Goal: Transaction & Acquisition: Obtain resource

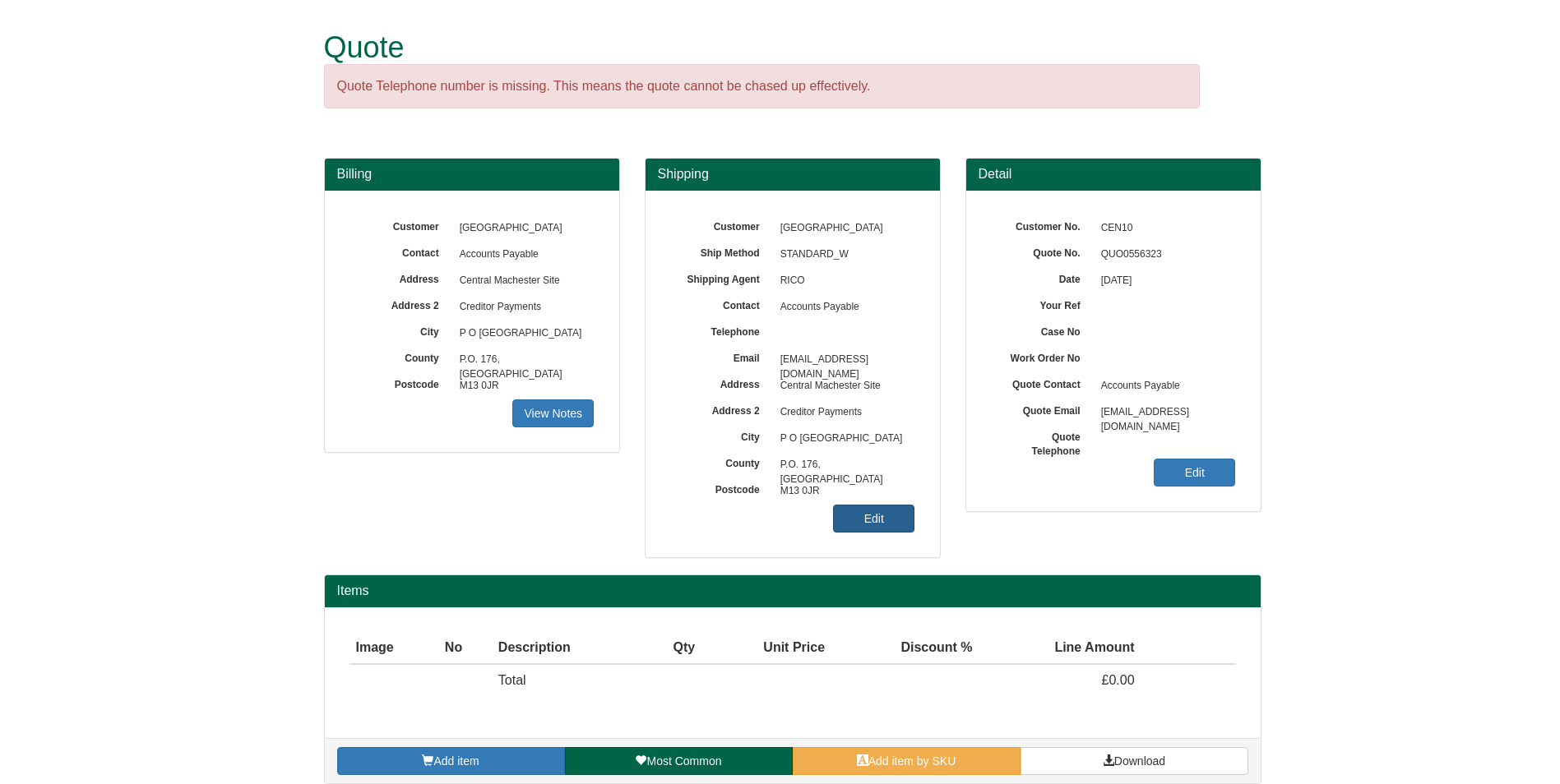
click at [894, 511] on link "Edit" at bounding box center [873, 518] width 81 height 28
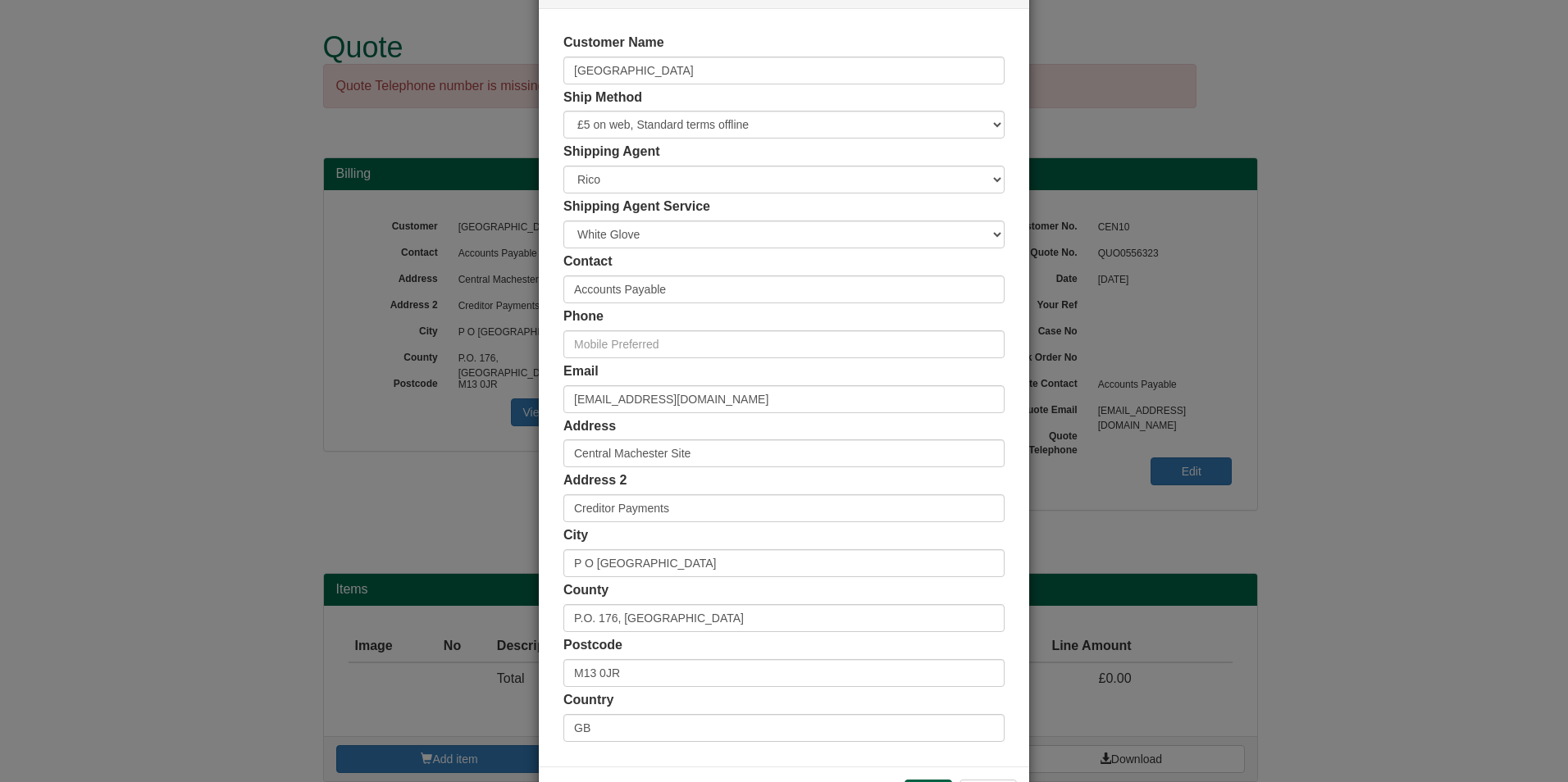
scroll to position [126, 0]
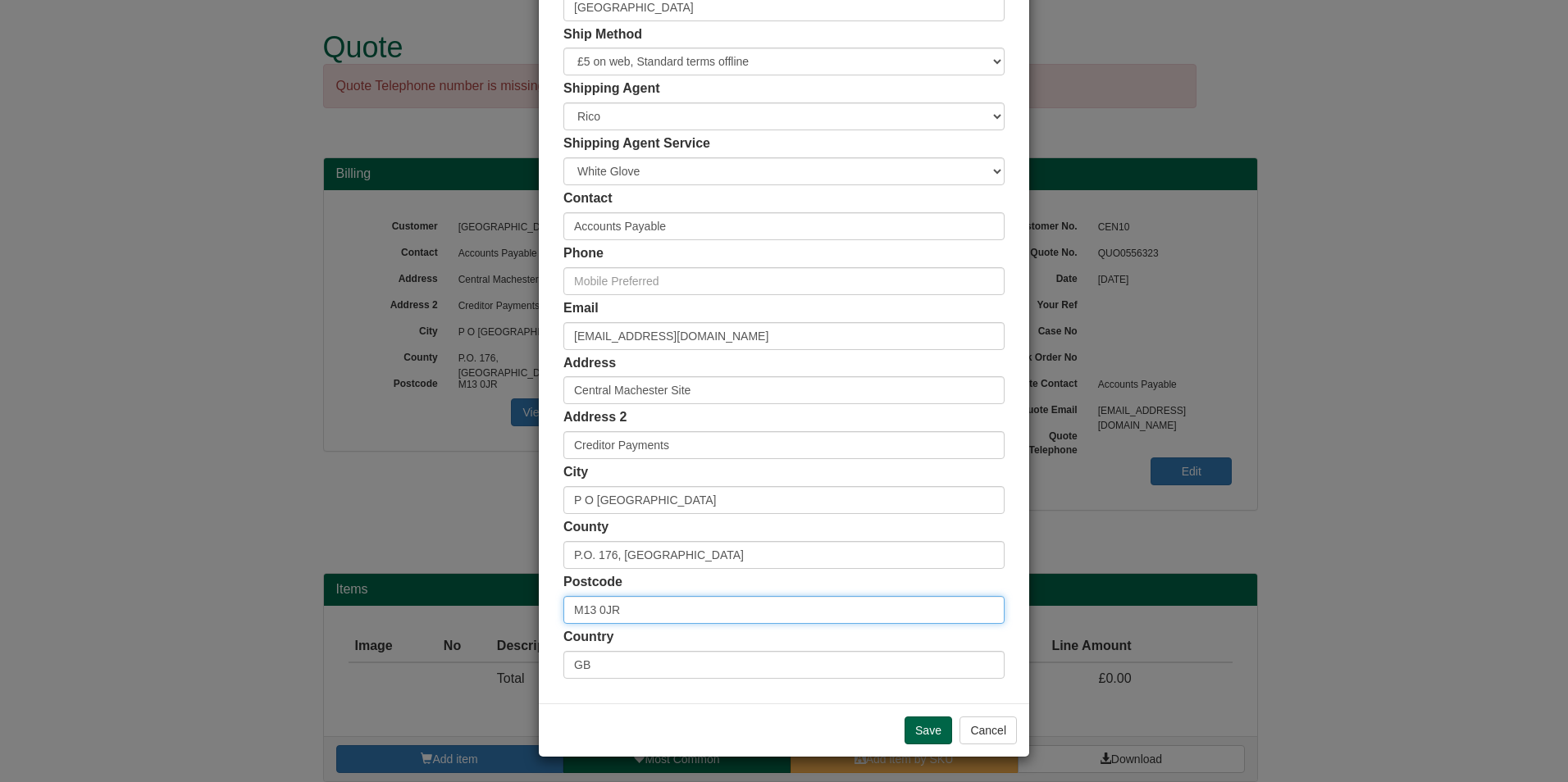
drag, startPoint x: 675, startPoint y: 607, endPoint x: 586, endPoint y: 612, distance: 89.1
click at [586, 612] on input "M13 0JR" at bounding box center [784, 610] width 441 height 28
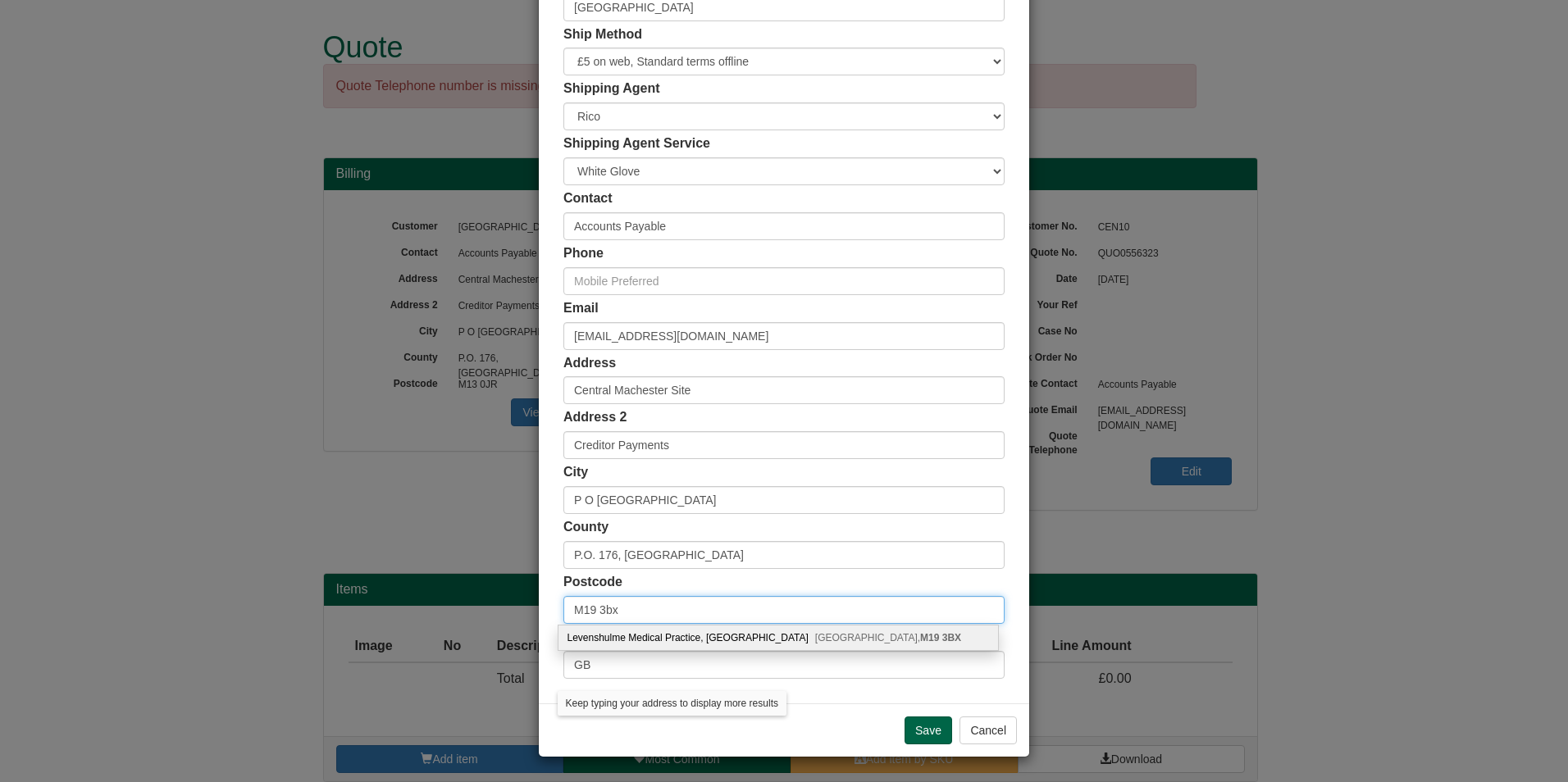
type input "M19 3bx"
click at [756, 637] on div "Levenshulme Medical Practice, Dunstable Street Manchester, M19 3BX" at bounding box center [777, 638] width 440 height 24
type input "Levenshulme Medical Practice"
type input "Dunstable Street"
type input "[GEOGRAPHIC_DATA]"
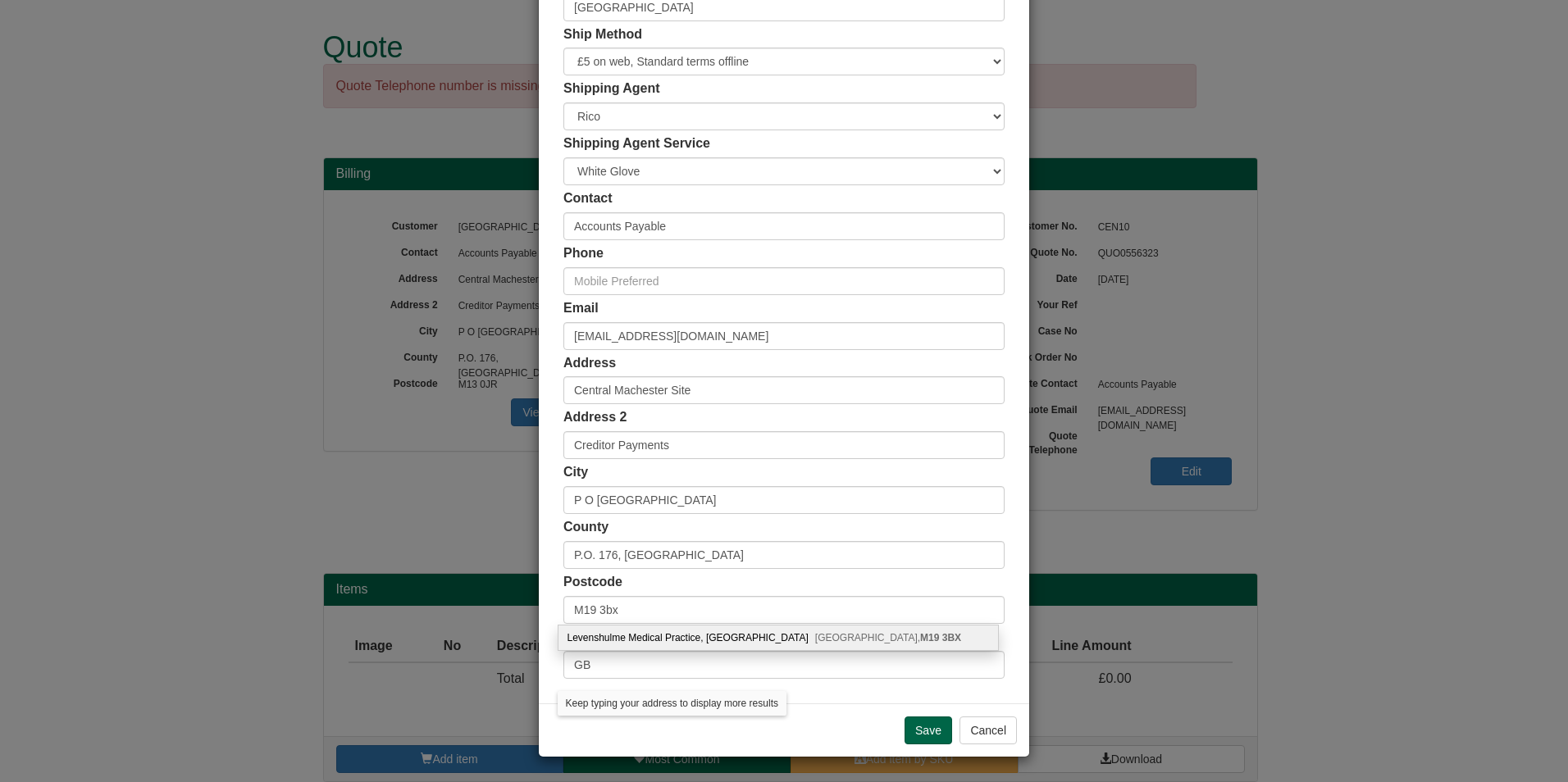
type input "[GEOGRAPHIC_DATA]"
type input "M19 3BX"
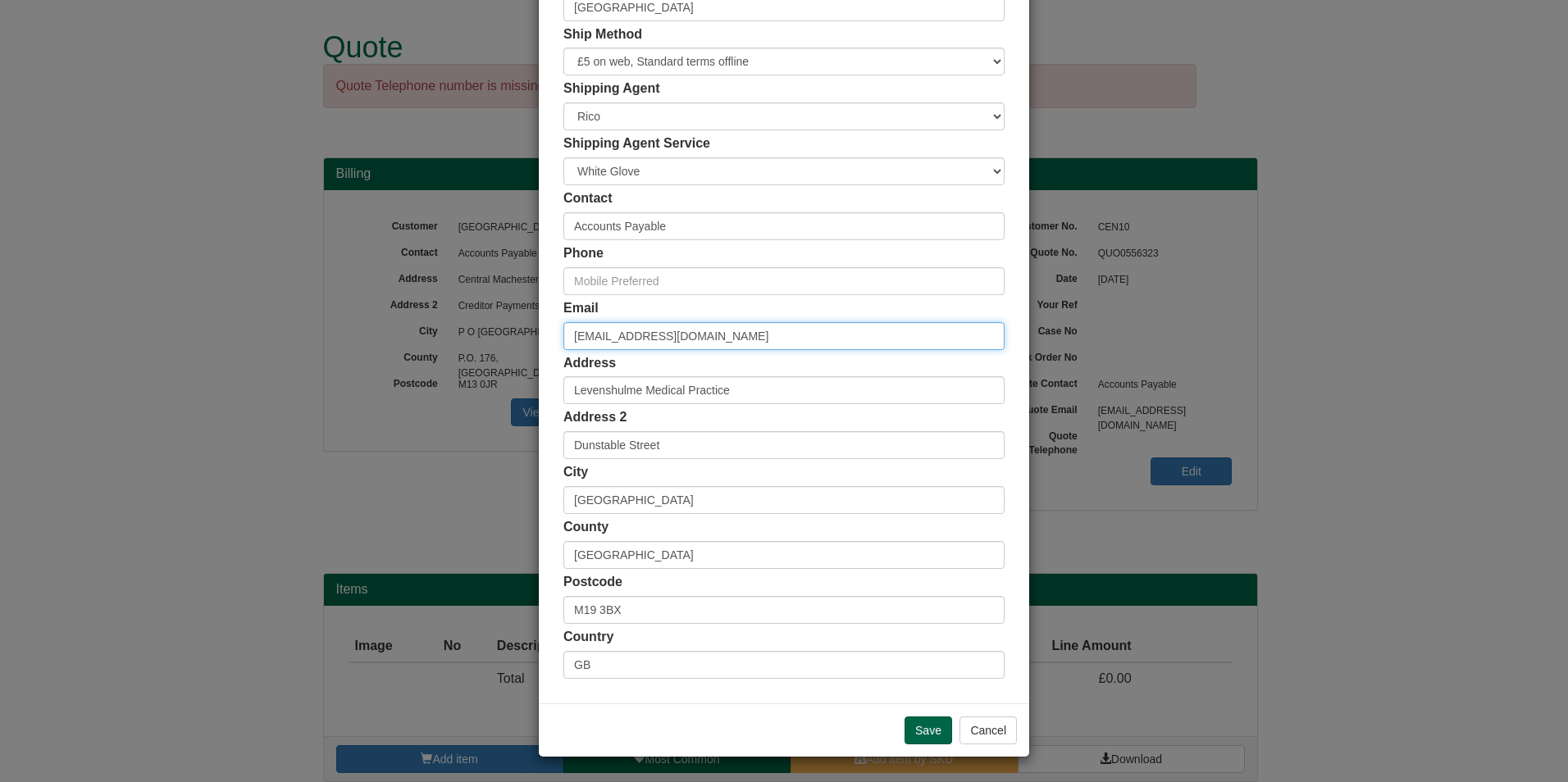
click at [821, 350] on input "[EMAIL_ADDRESS][DOMAIN_NAME]" at bounding box center [784, 337] width 441 height 28
drag, startPoint x: 815, startPoint y: 343, endPoint x: 458, endPoint y: 329, distance: 357.3
click at [458, 329] on div "× Shipping Customer Name Central Manchester University Hospitals Ship Method Fr…" at bounding box center [784, 391] width 1568 height 782
paste input "ndey.sumareh"
type input "[EMAIL_ADDRESS][DOMAIN_NAME]"
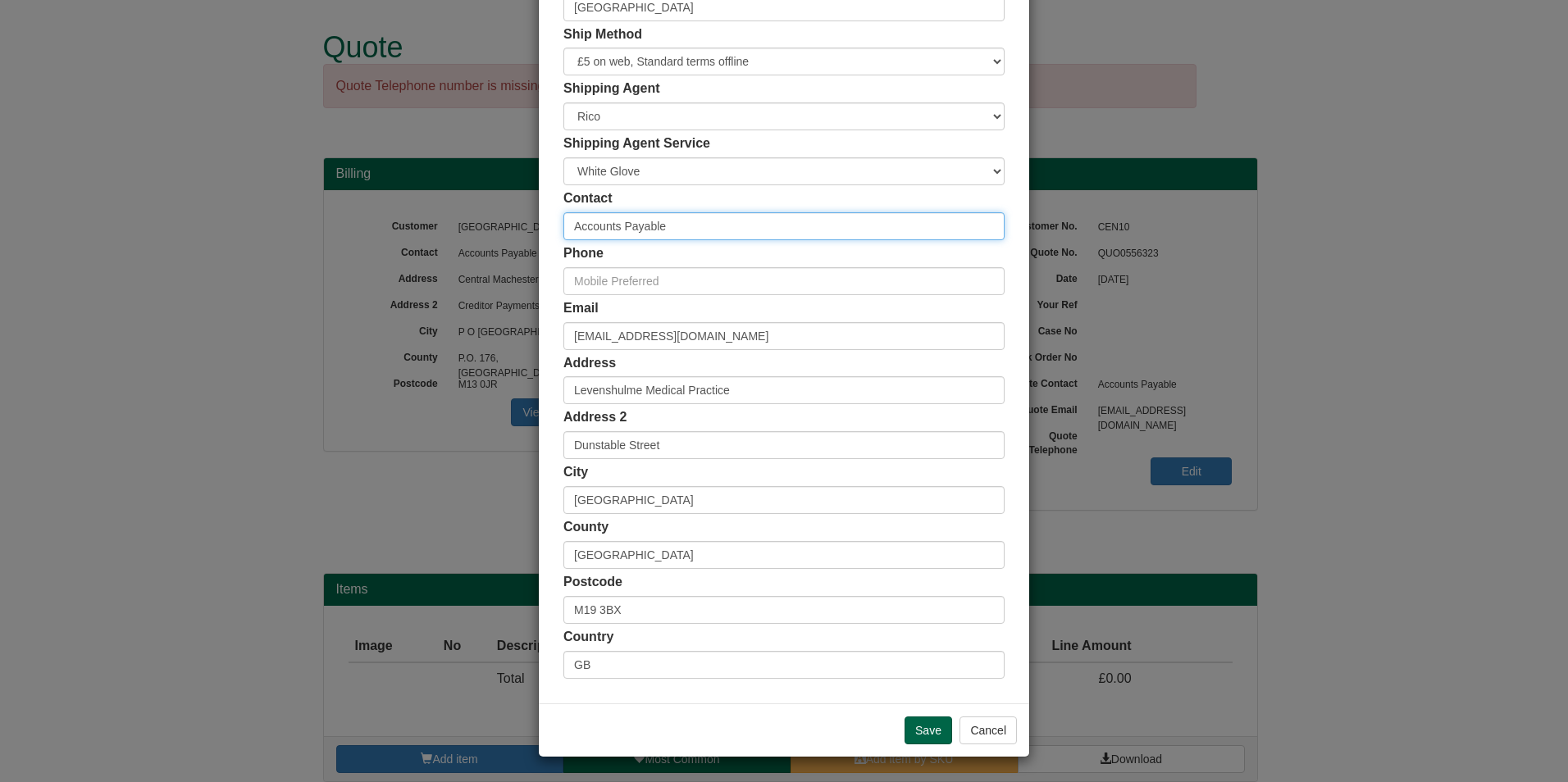
drag, startPoint x: 711, startPoint y: 232, endPoint x: 370, endPoint y: 225, distance: 341.1
click at [370, 225] on div "× Shipping Customer Name Central Manchester University Hospitals Ship Method Fr…" at bounding box center [784, 391] width 1568 height 782
type input "[PERSON_NAME]"
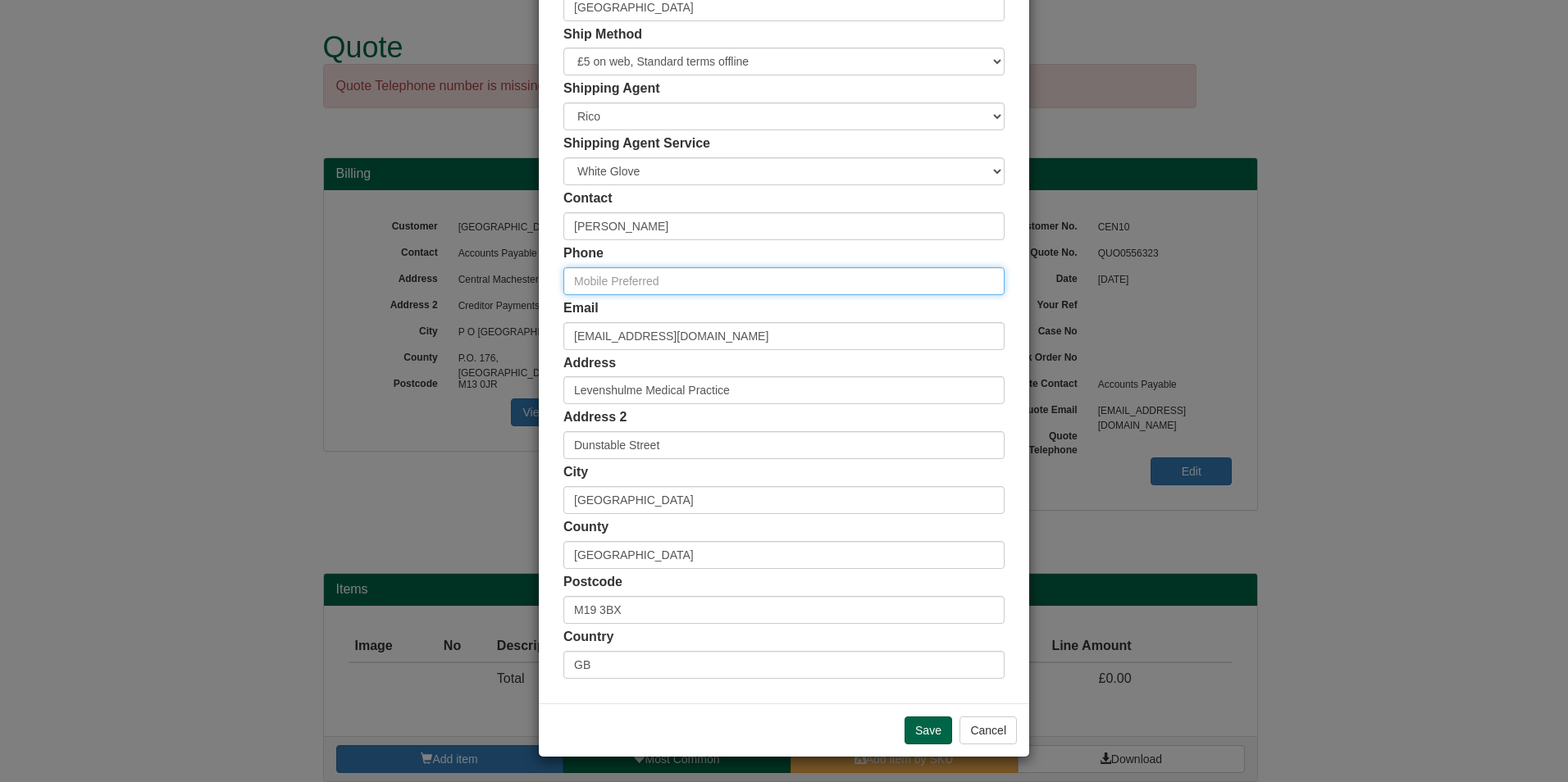
click at [697, 277] on input "text" at bounding box center [784, 281] width 441 height 28
type input "0161 861 2334"
click at [909, 731] on input "Save" at bounding box center [928, 731] width 47 height 28
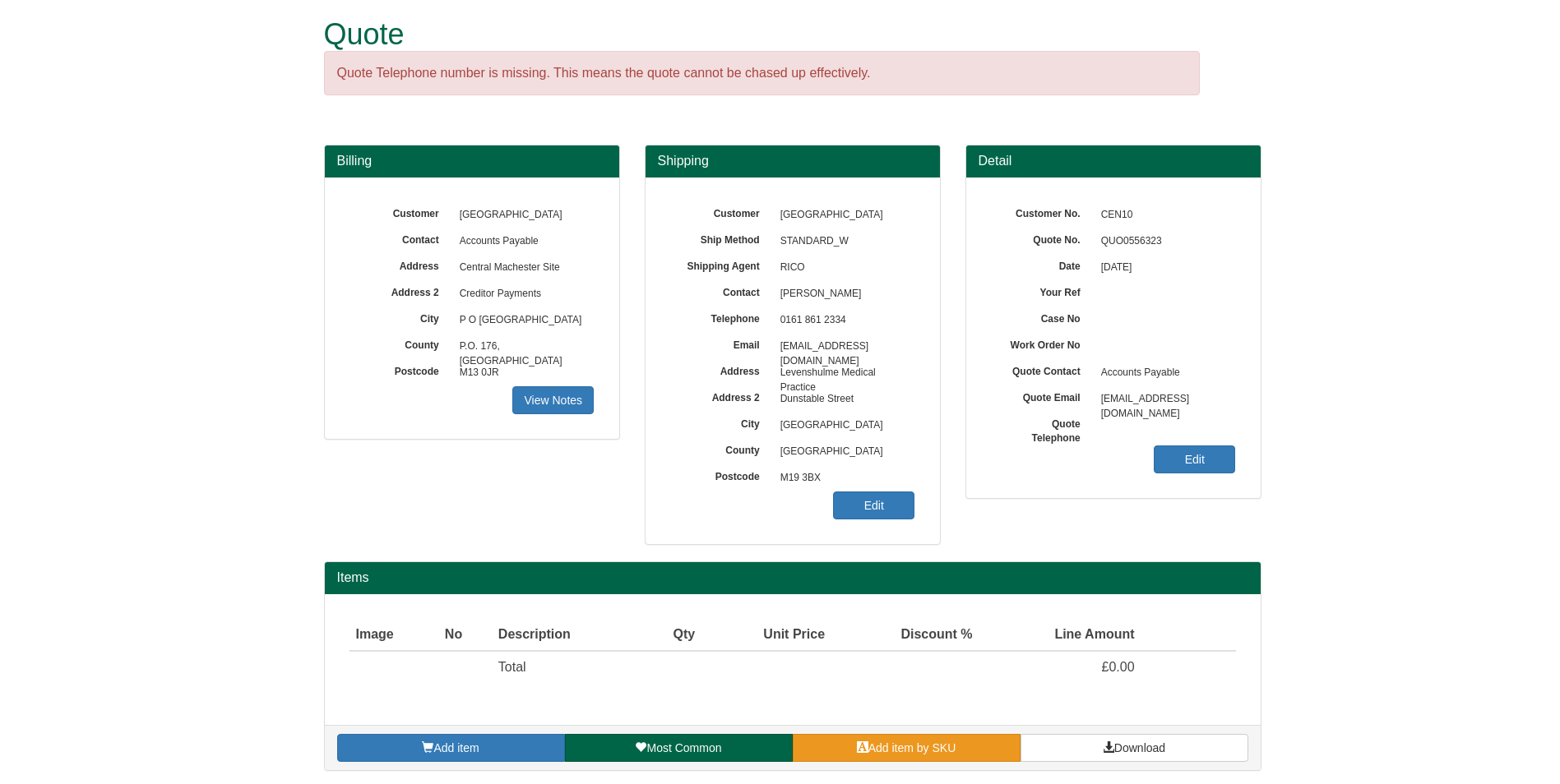
scroll to position [17, 0]
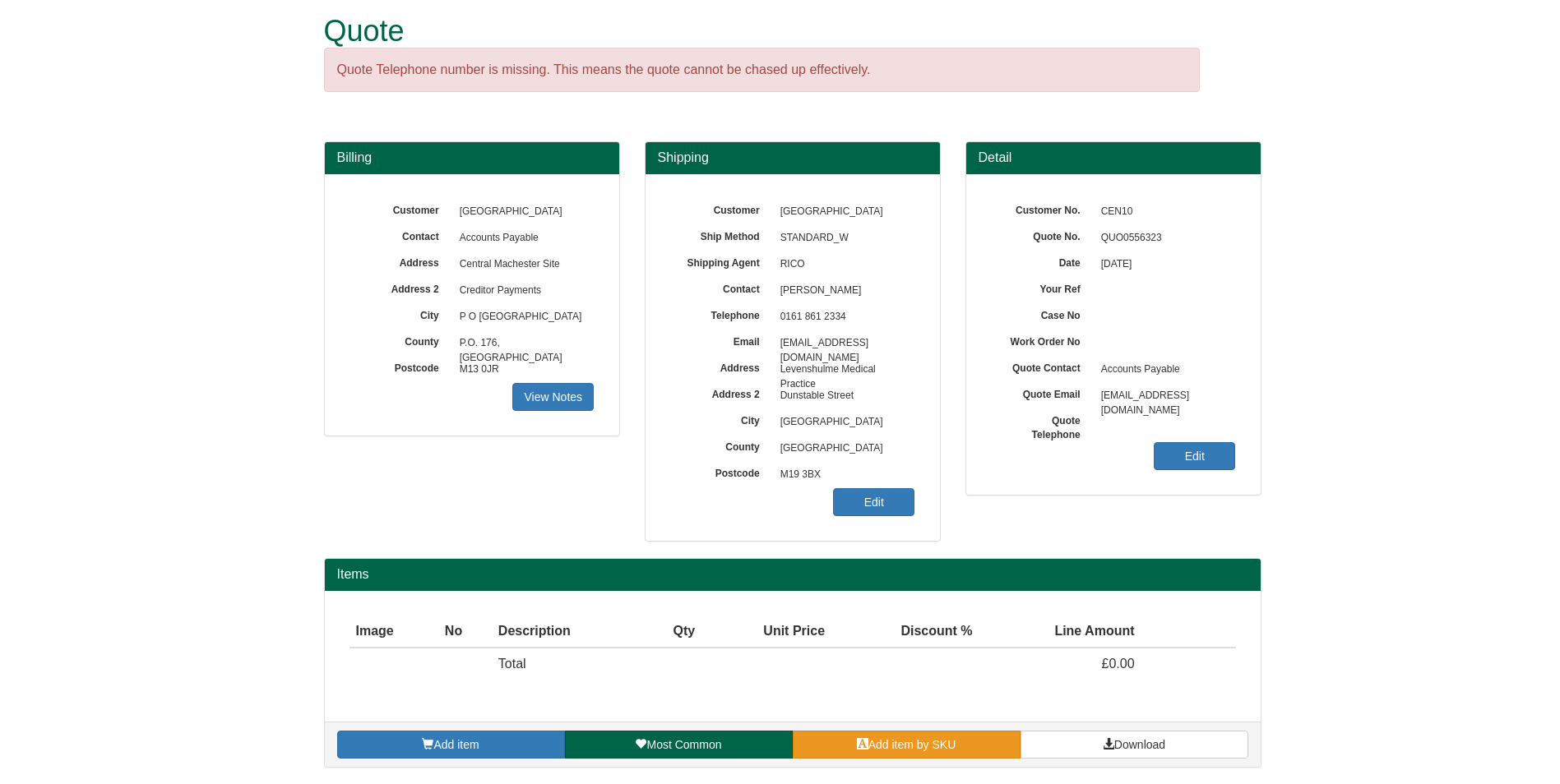
click at [920, 737] on link "Add item by SKU" at bounding box center [906, 745] width 228 height 28
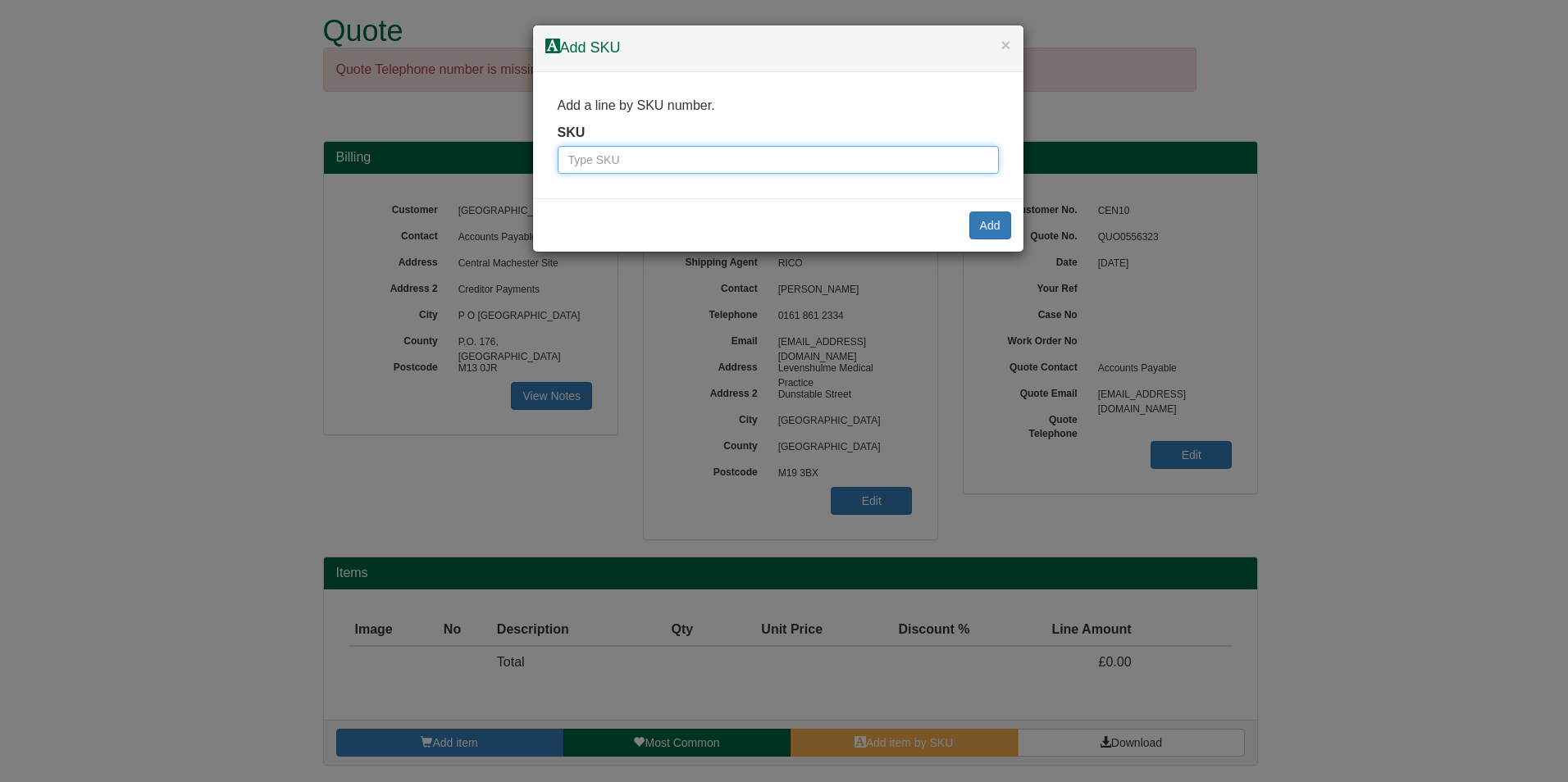
click at [767, 164] on input "text" at bounding box center [778, 160] width 441 height 28
type input "3323002"
click at [984, 218] on button "Add" at bounding box center [990, 225] width 42 height 28
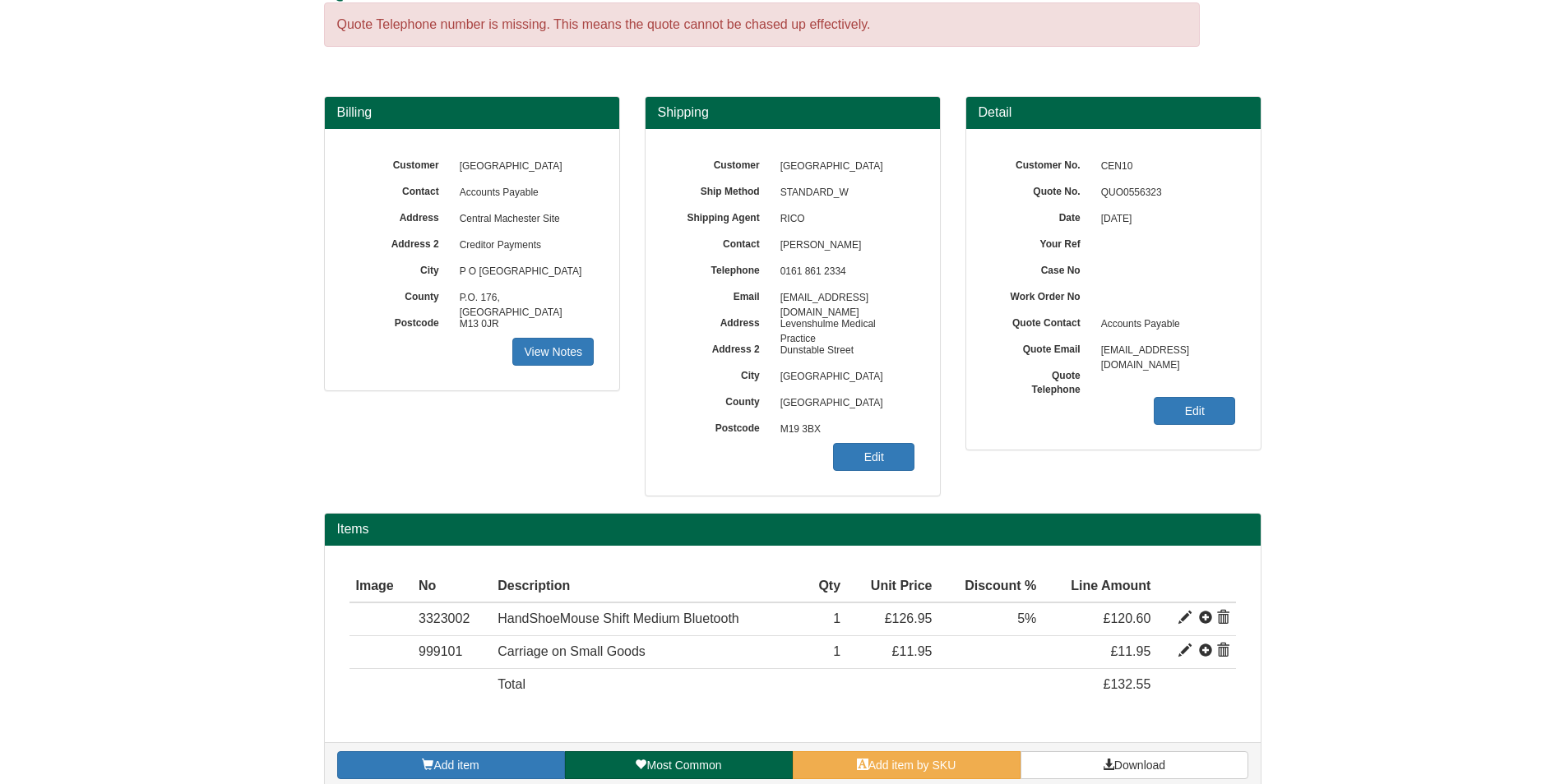
scroll to position [82, 0]
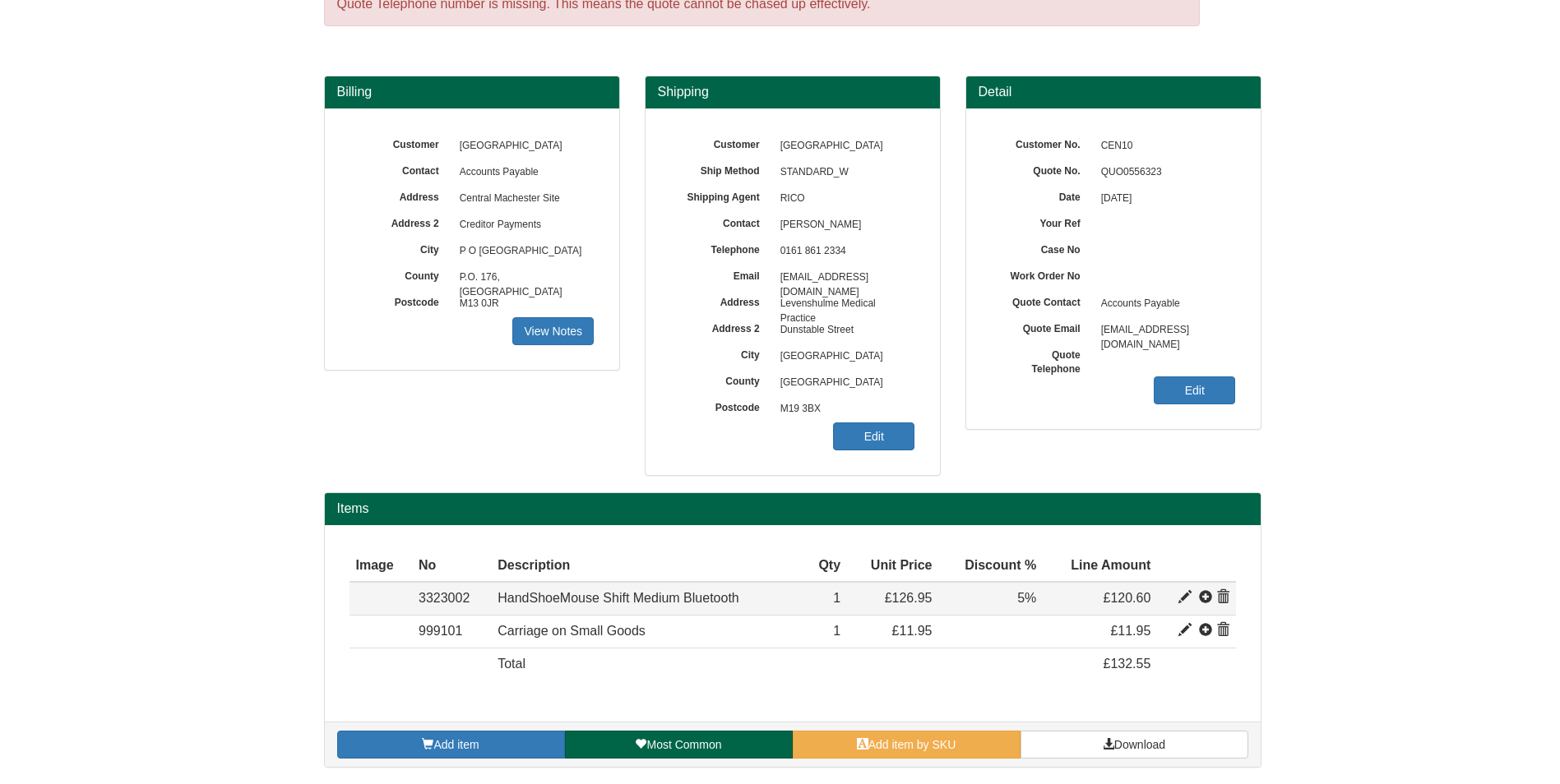
click at [1190, 594] on span at bounding box center [1184, 598] width 13 height 13
type input "HandShoeMouse Shift Medium Bluetooth"
type input "73.65"
type input "126.95"
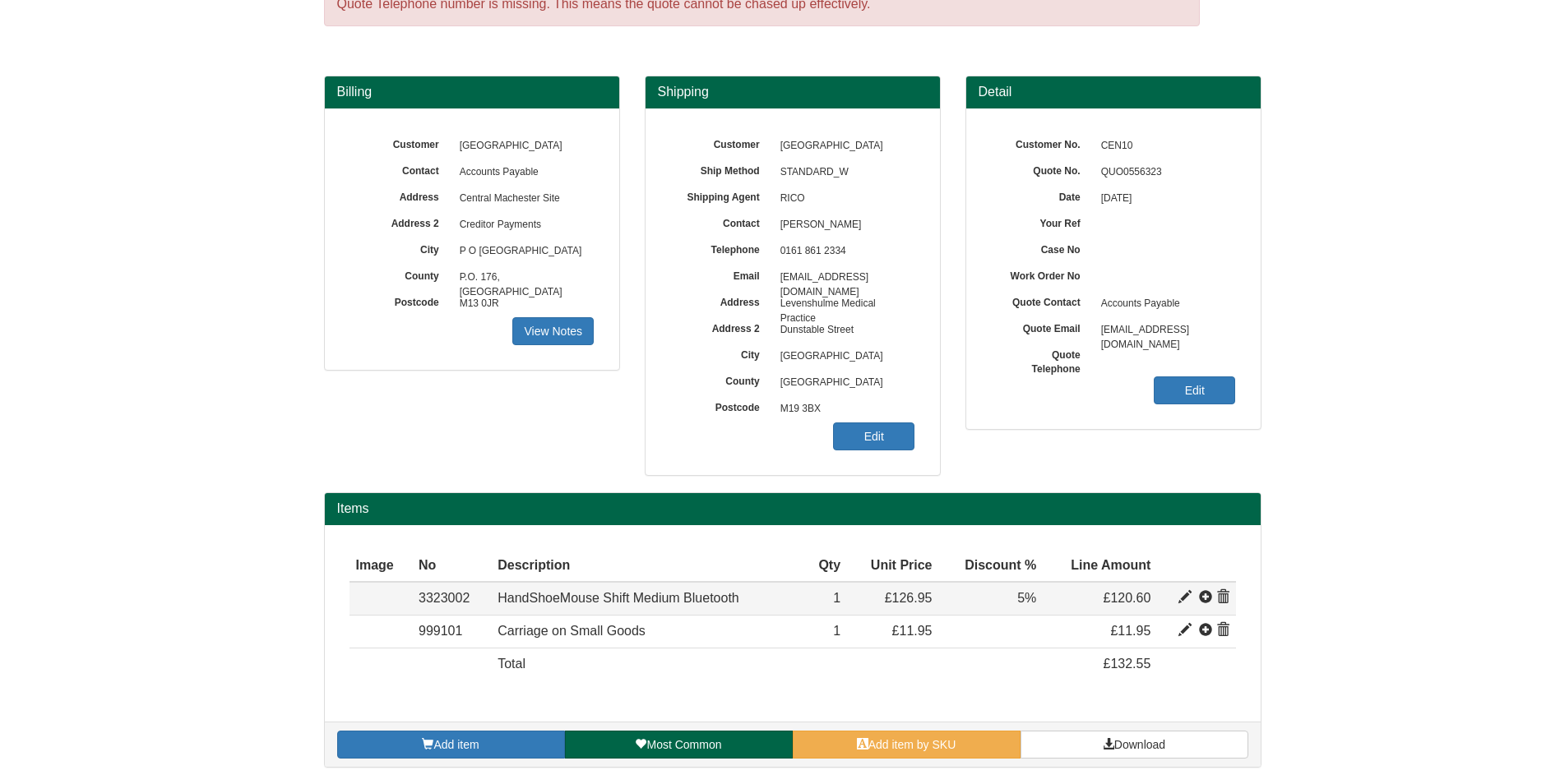
type input "1"
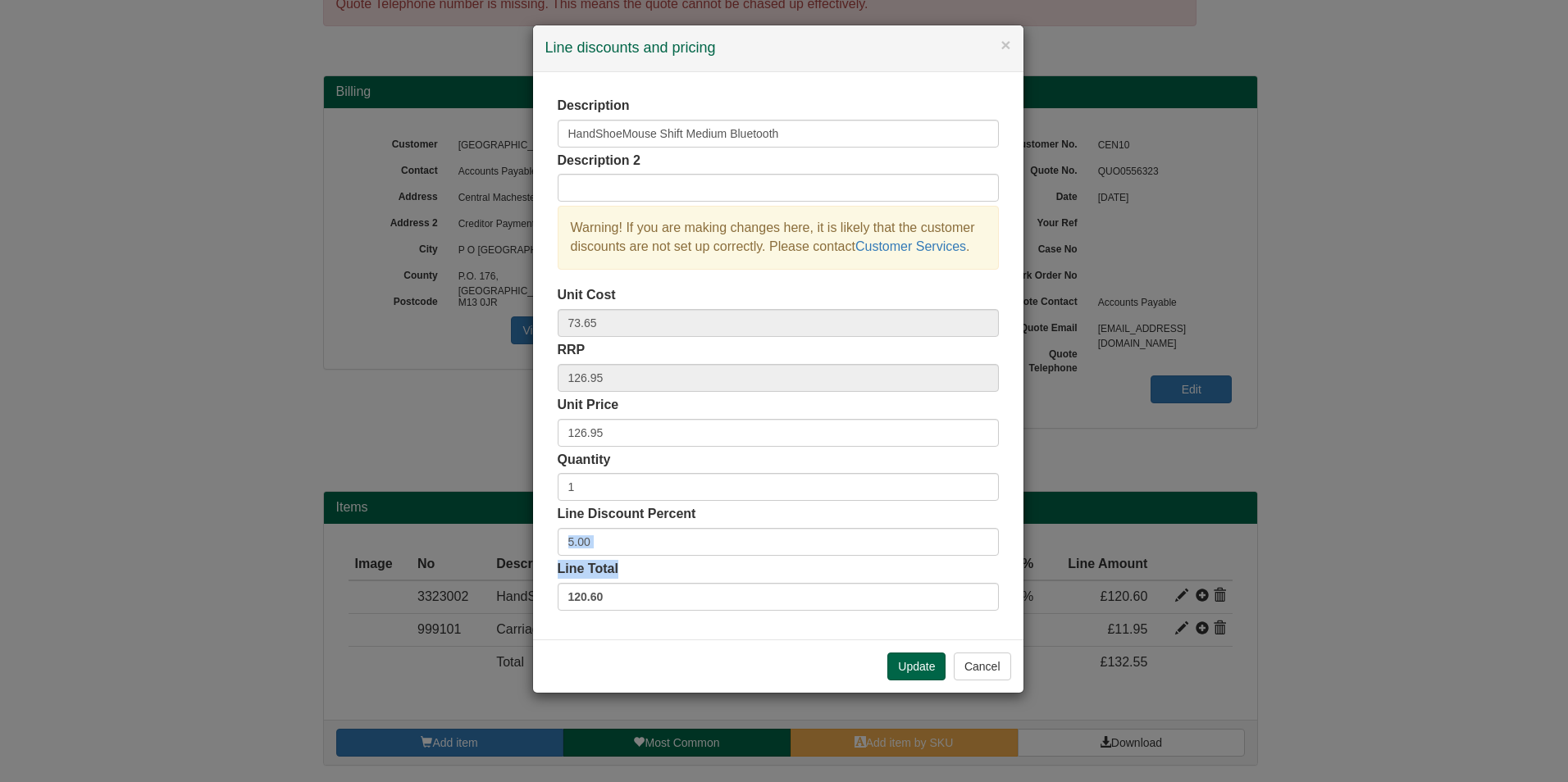
drag, startPoint x: 764, startPoint y: 568, endPoint x: 530, endPoint y: 542, distance: 235.4
click at [530, 542] on div "× Line discounts and pricing Description HandShoeMouse Shift Medium Bluetooth D…" at bounding box center [784, 391] width 1568 height 782
drag, startPoint x: 530, startPoint y: 542, endPoint x: 644, endPoint y: 545, distance: 114.0
click at [644, 545] on input "5.00" at bounding box center [778, 542] width 441 height 28
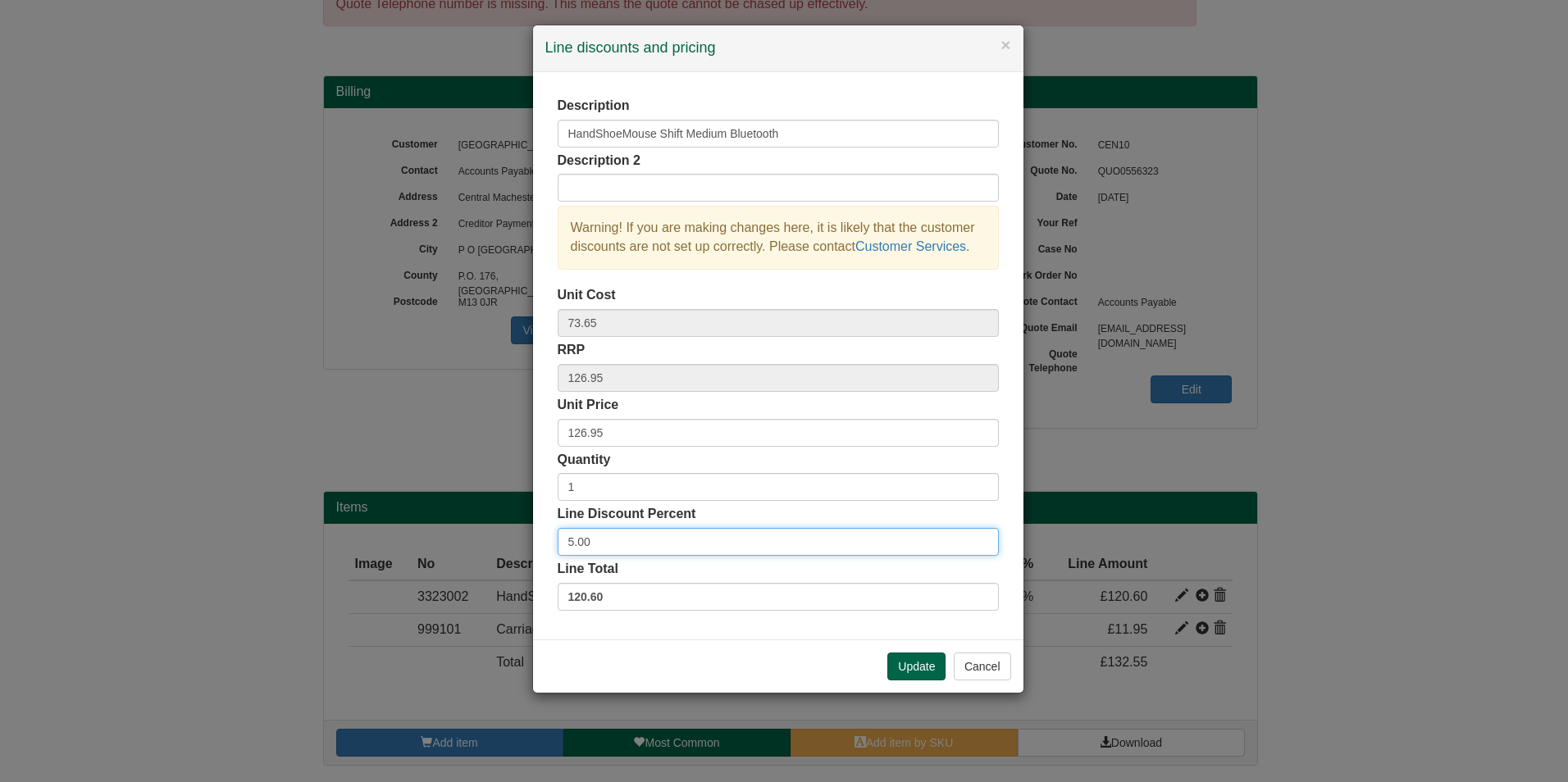
click at [644, 545] on input "5.00" at bounding box center [778, 542] width 441 height 28
type input "10"
click at [891, 666] on button "Update" at bounding box center [916, 667] width 59 height 28
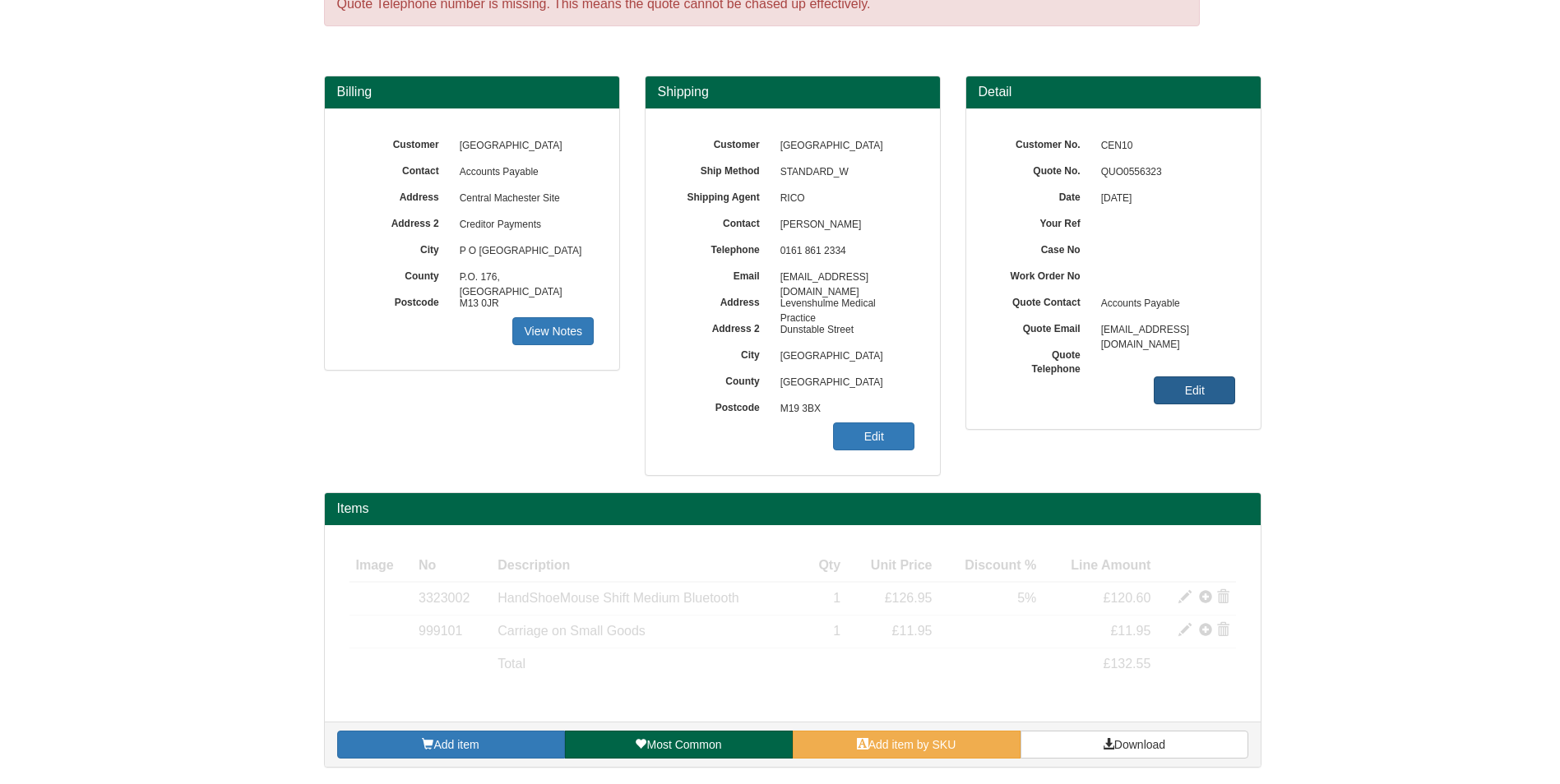
click at [1184, 395] on link "Edit" at bounding box center [1194, 391] width 81 height 28
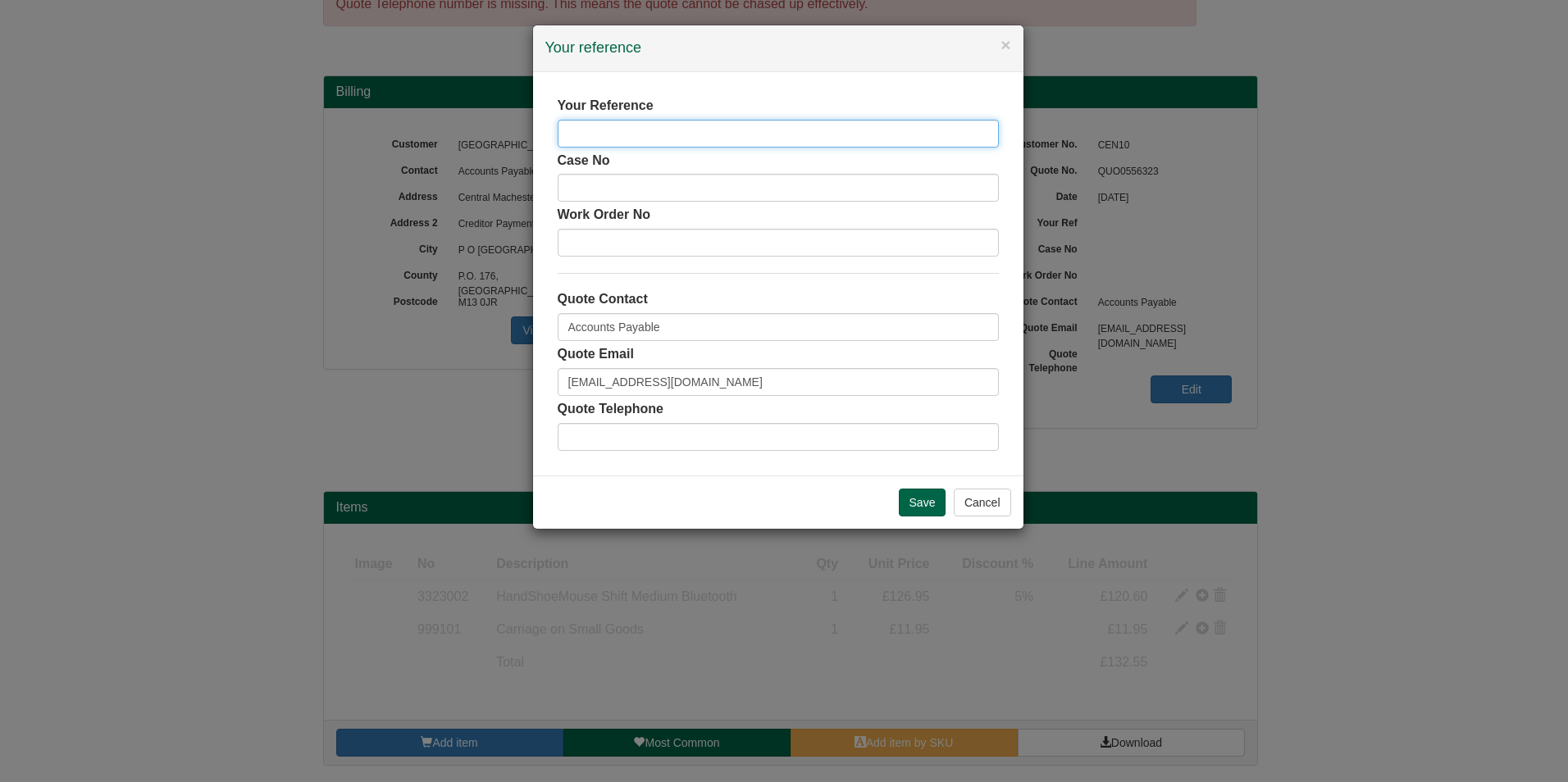
click at [695, 121] on input "text" at bounding box center [778, 134] width 441 height 28
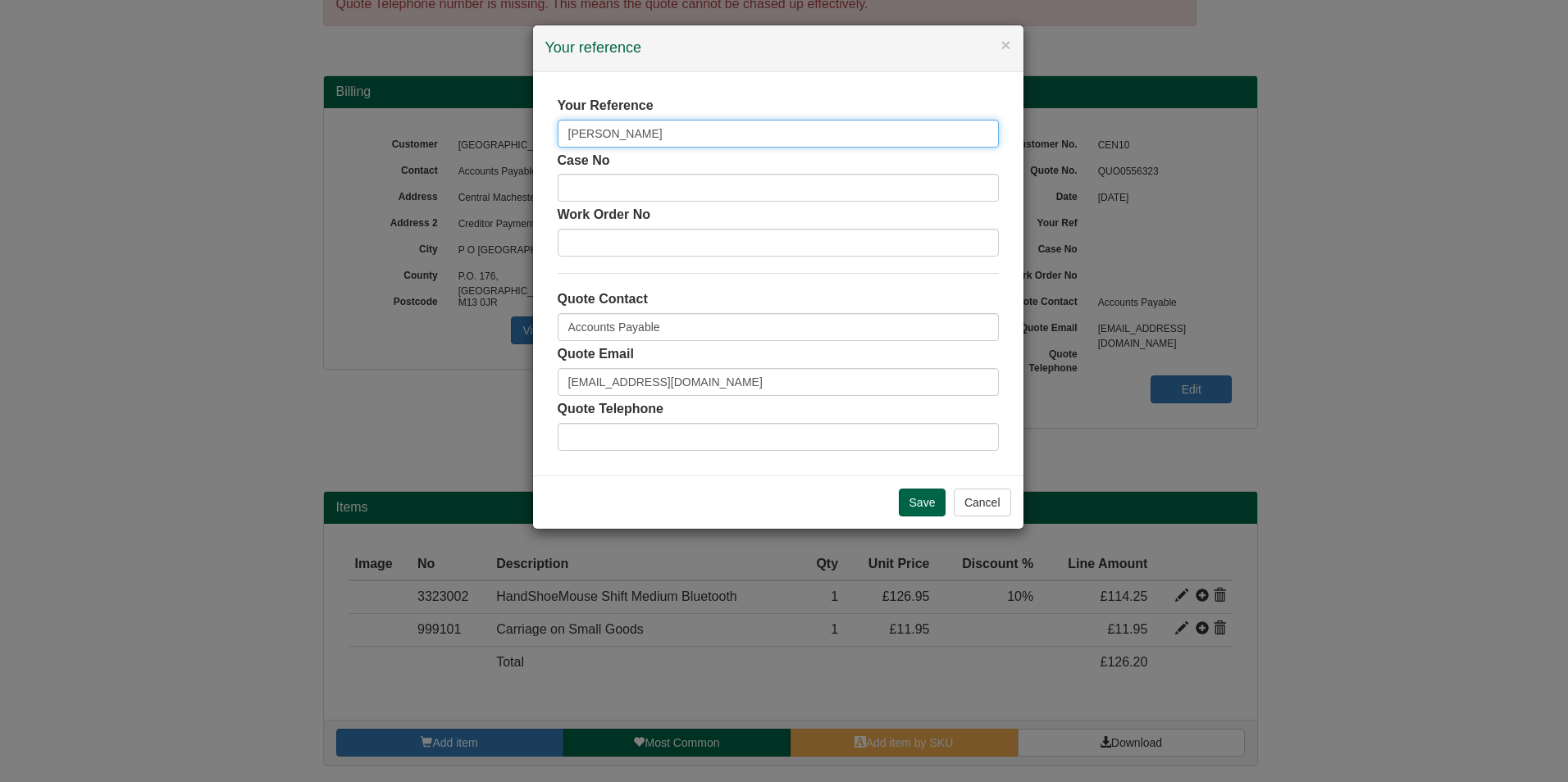
type input "[PERSON_NAME]"
type input "Ndey"
type input "01618612334"
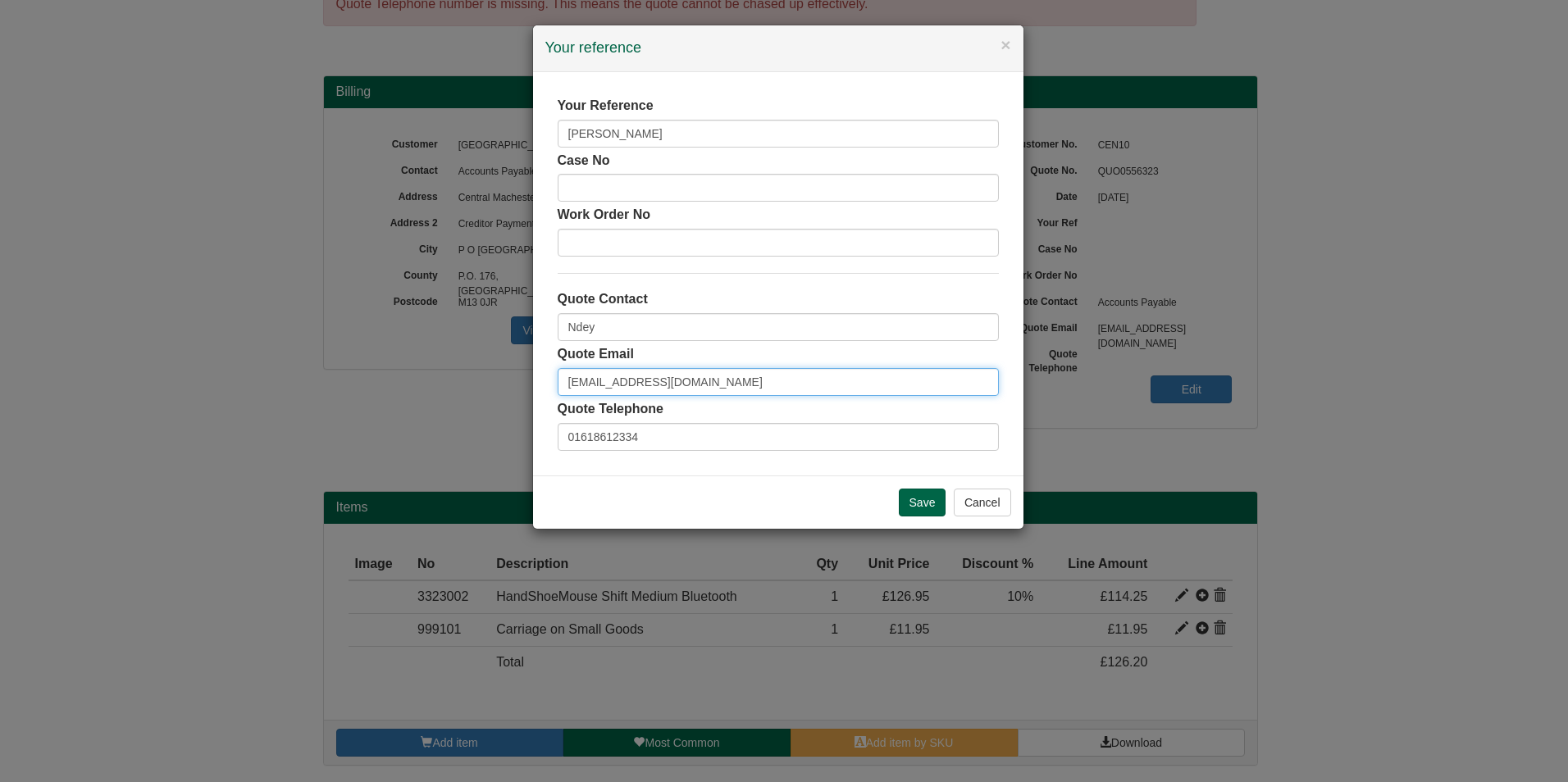
drag, startPoint x: 658, startPoint y: 378, endPoint x: 464, endPoint y: 379, distance: 194.0
click at [464, 379] on div "× Your reference Your Reference [PERSON_NAME] Case No Work Order No Quote Conta…" at bounding box center [784, 391] width 1568 height 782
type input "[EMAIL_ADDRESS][DOMAIN_NAME]"
click at [938, 494] on input "Save" at bounding box center [922, 502] width 47 height 28
click at [935, 504] on input "Save" at bounding box center [922, 502] width 47 height 28
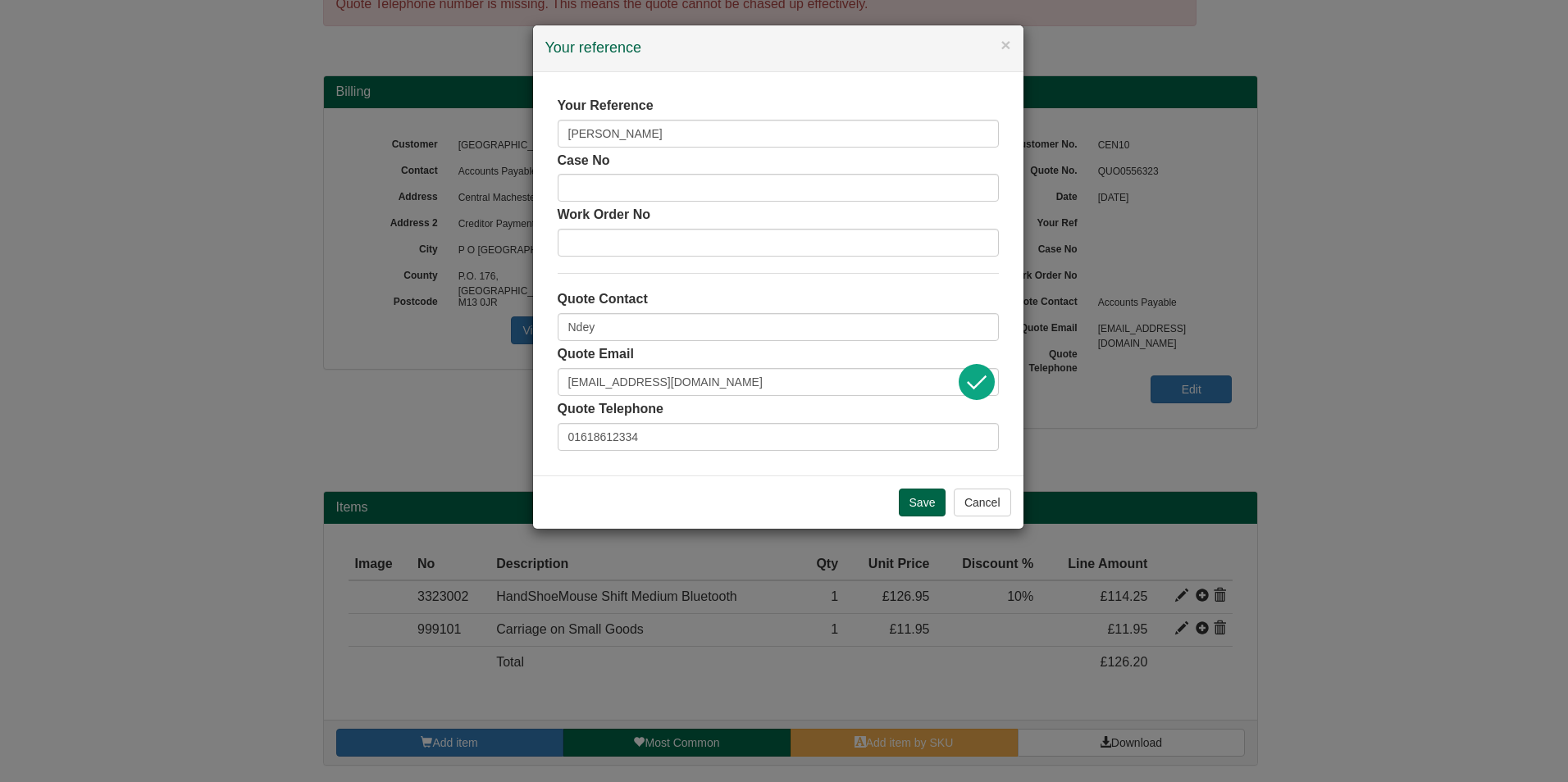
click at [816, 364] on div "Quote Email [EMAIL_ADDRESS][DOMAIN_NAME]" at bounding box center [778, 370] width 441 height 51
click at [802, 392] on input "[EMAIL_ADDRESS][DOMAIN_NAME]" at bounding box center [778, 382] width 441 height 28
click at [932, 503] on input "Save" at bounding box center [922, 502] width 47 height 28
click at [1002, 42] on button "×" at bounding box center [1005, 45] width 10 height 18
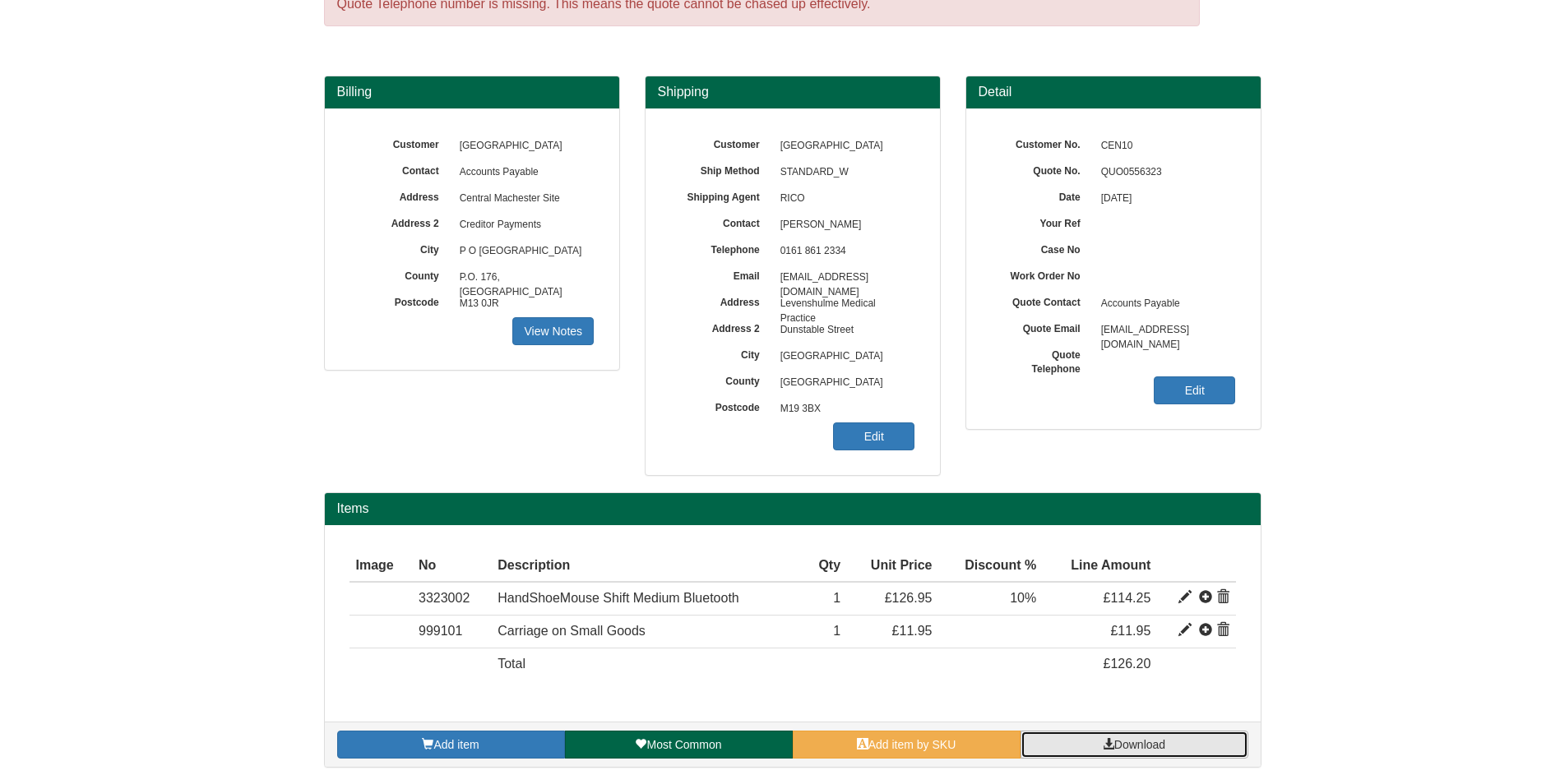
click at [1084, 747] on link "Download" at bounding box center [1134, 745] width 228 height 28
